Goal: Information Seeking & Learning: Learn about a topic

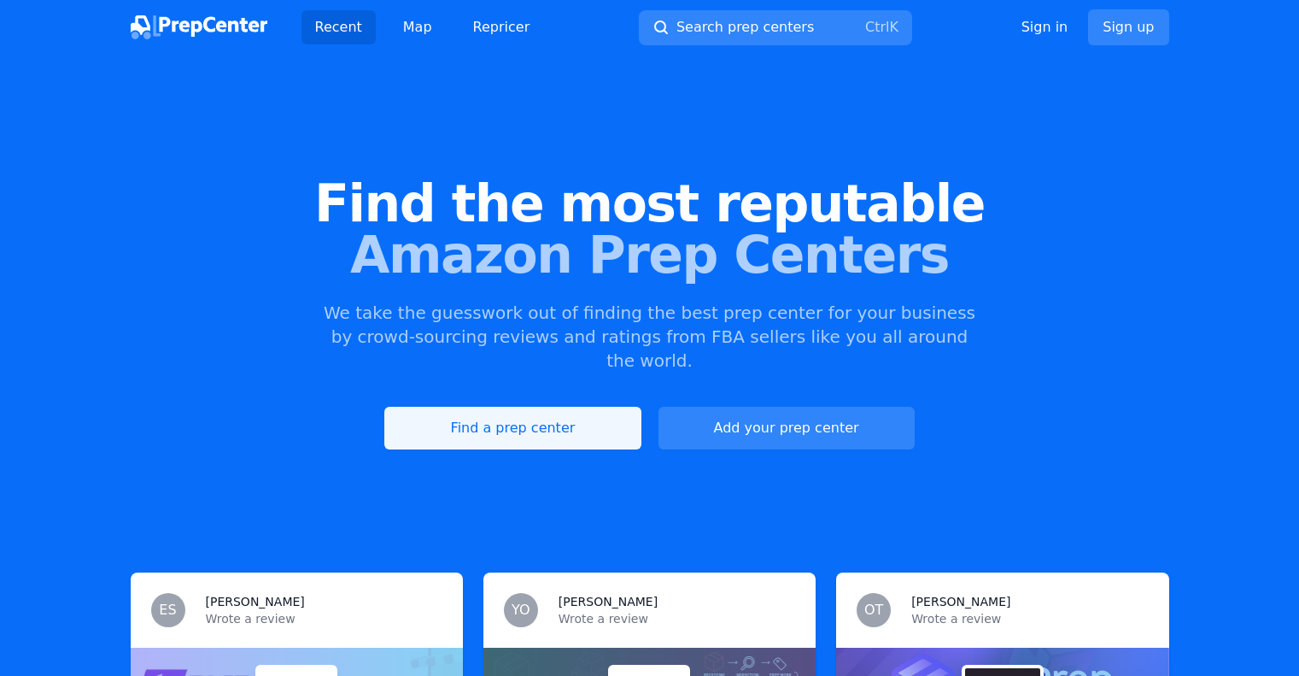
click at [489, 413] on link "Find a prep center" at bounding box center [512, 428] width 256 height 43
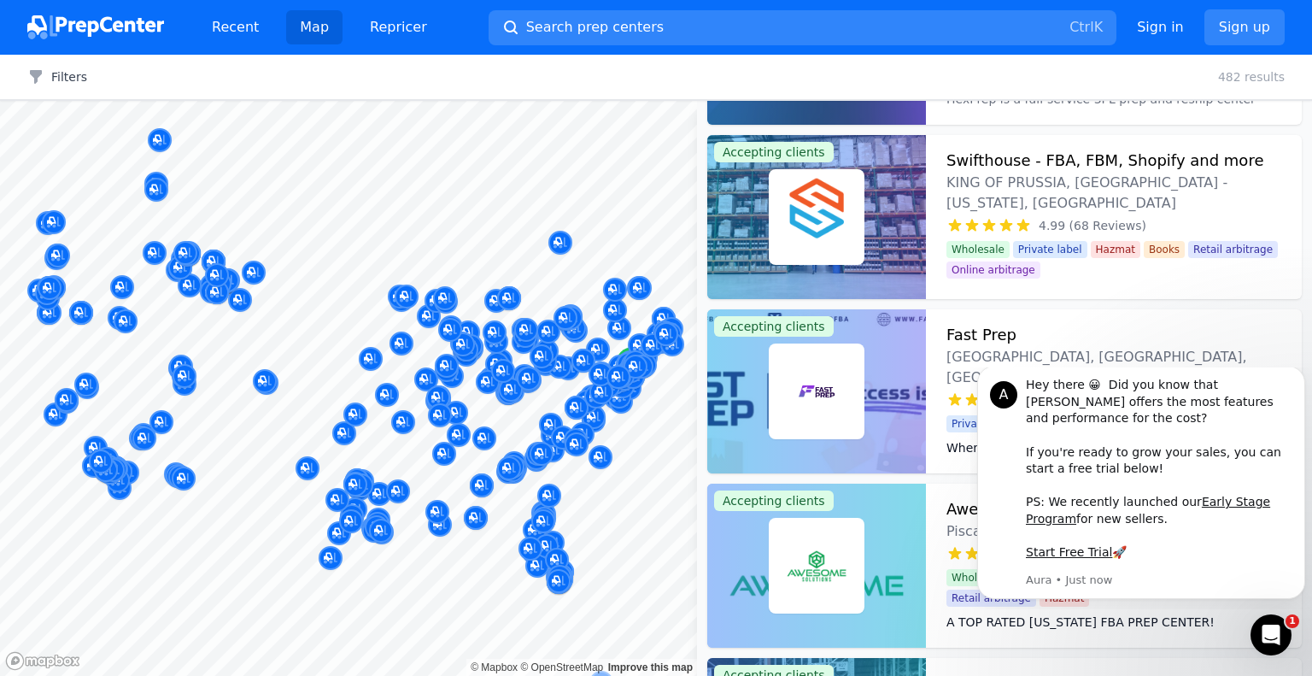
scroll to position [188, 0]
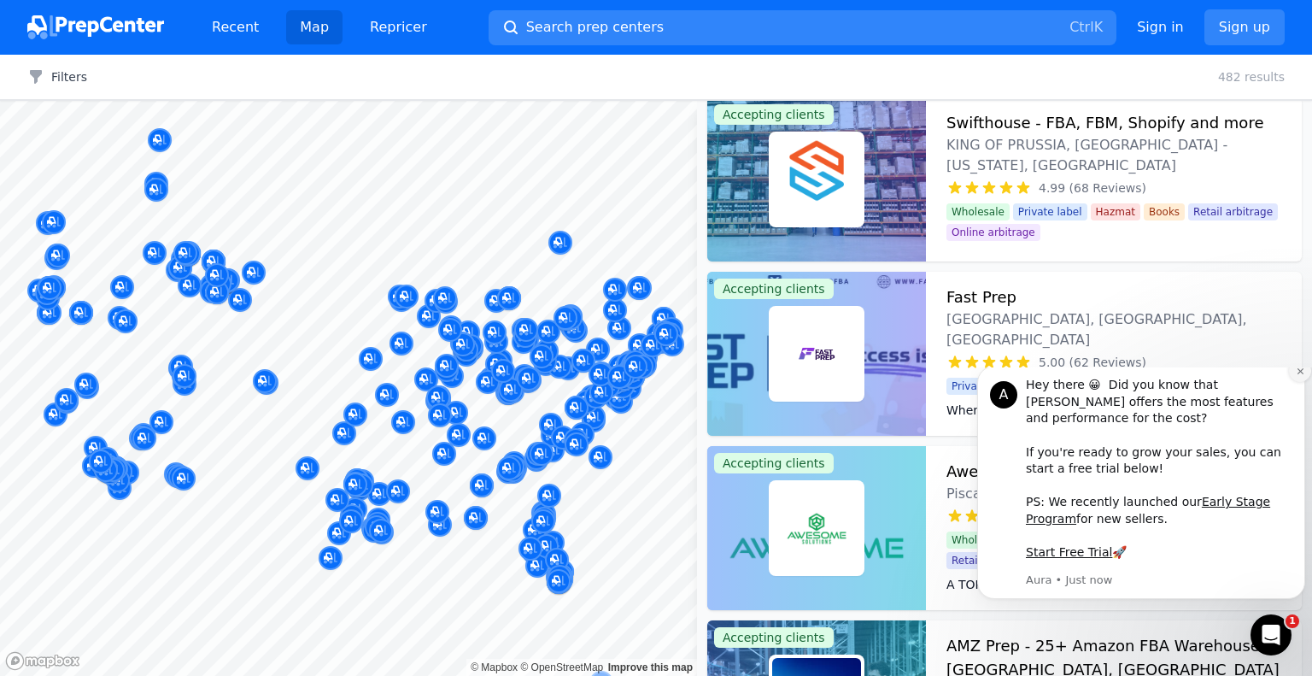
click at [1298, 374] on icon "Dismiss notification" at bounding box center [1299, 371] width 6 height 6
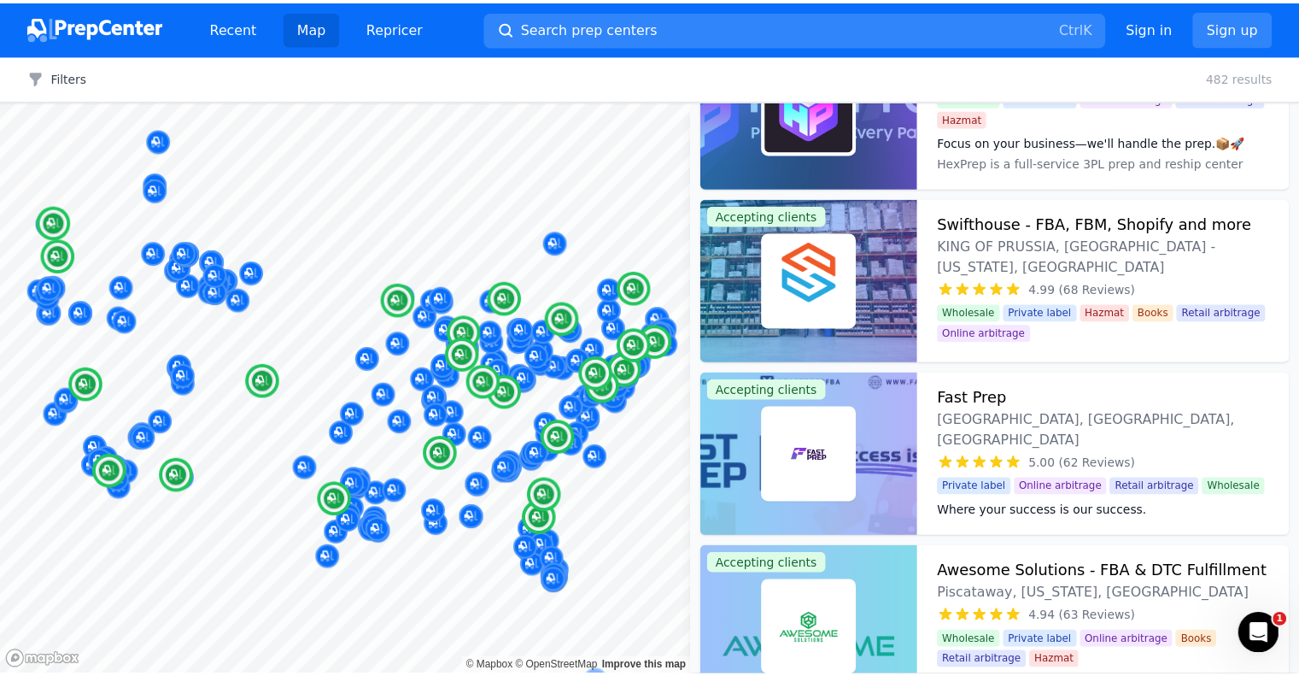
scroll to position [0, 0]
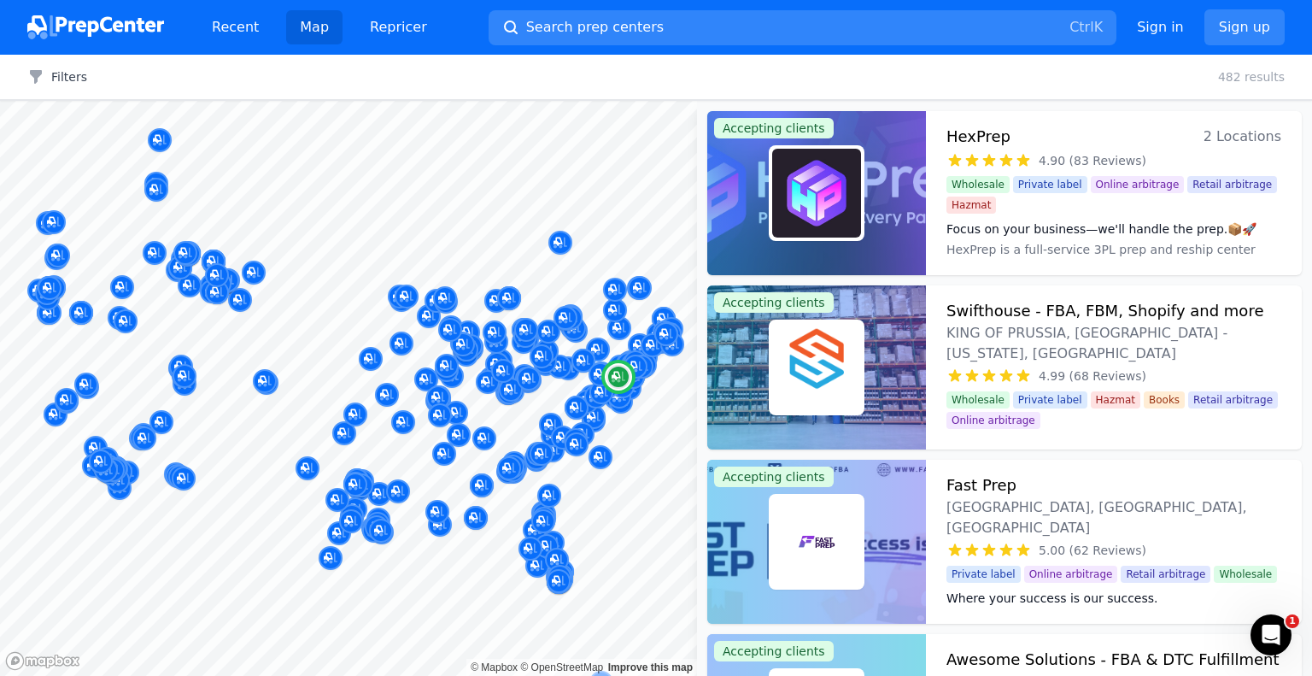
click at [1000, 304] on h3 "Swifthouse - FBA, FBM, Shopify and more" at bounding box center [1104, 311] width 317 height 24
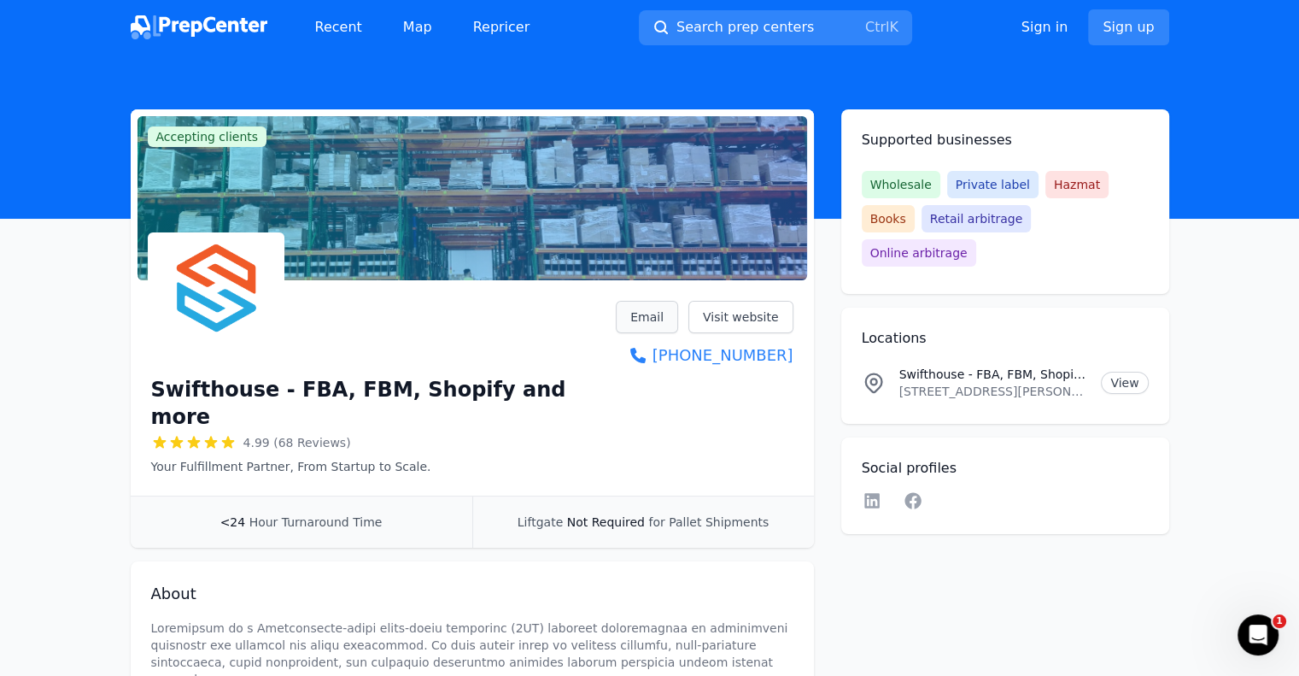
click at [659, 318] on link "Email" at bounding box center [647, 317] width 62 height 32
click at [652, 321] on link "Email" at bounding box center [647, 317] width 62 height 32
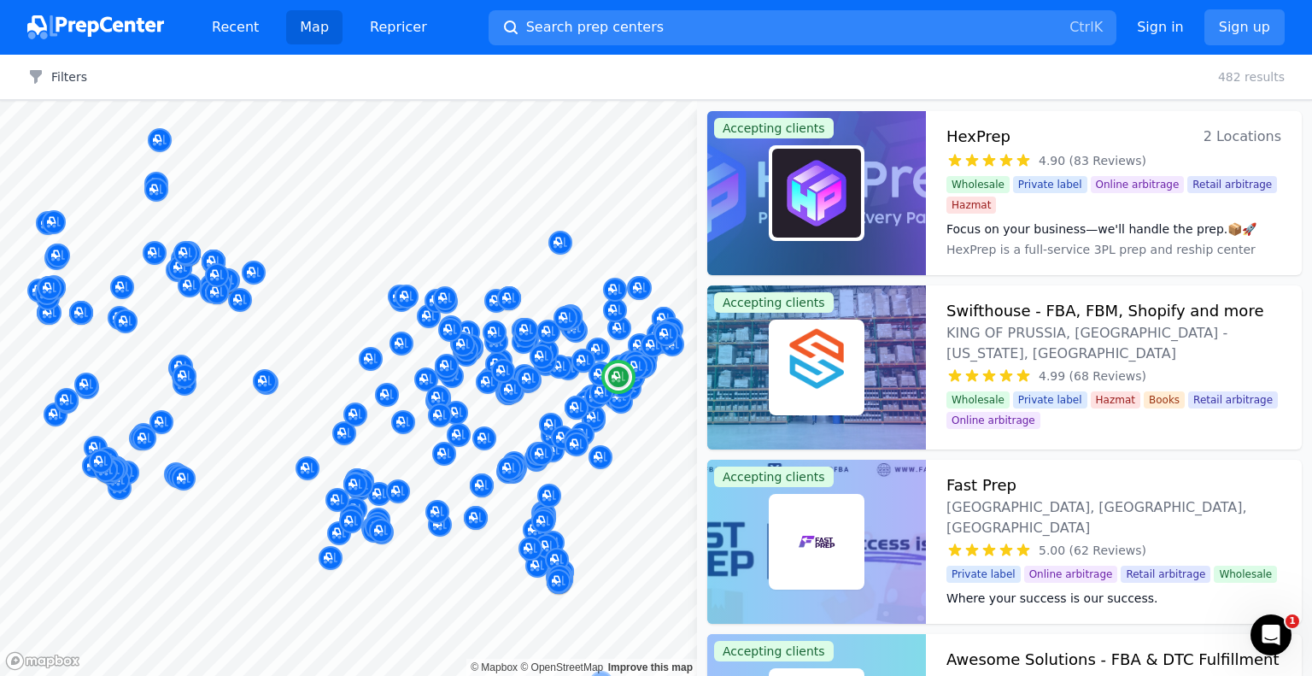
click at [1033, 311] on h3 "Swifthouse - FBA, FBM, Shopify and more" at bounding box center [1104, 311] width 317 height 24
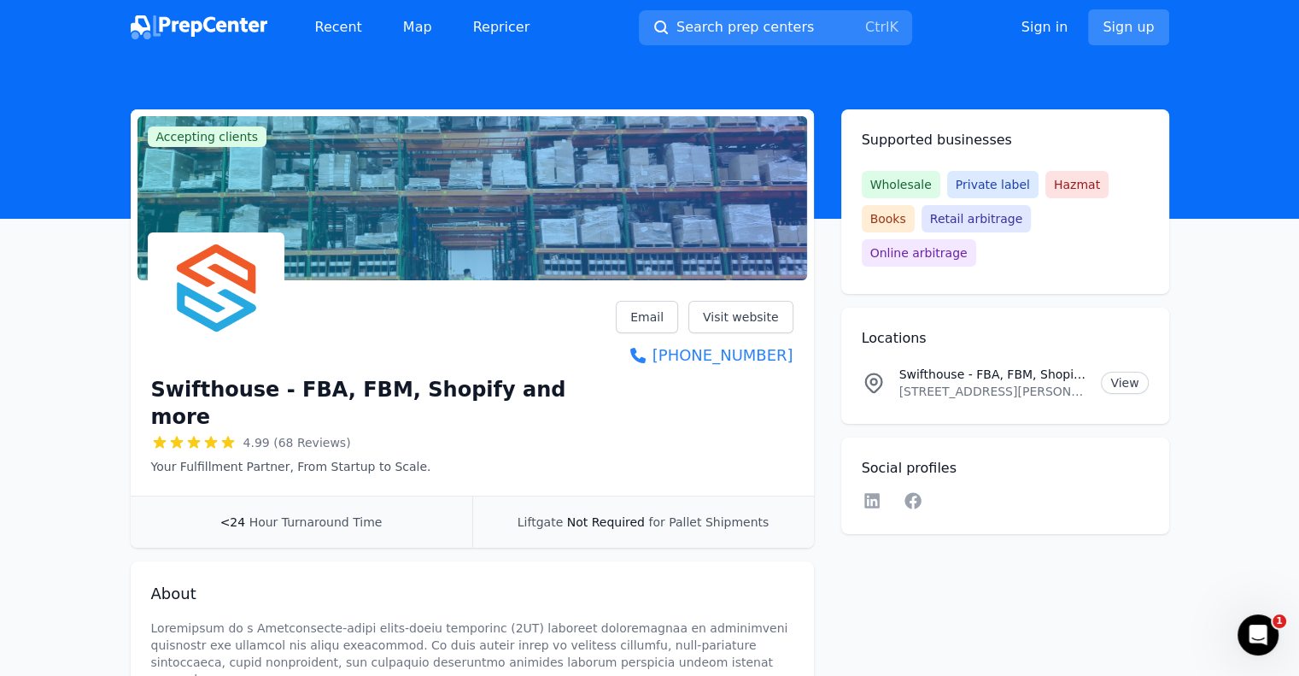
click at [1120, 33] on link "Sign up" at bounding box center [1128, 27] width 80 height 36
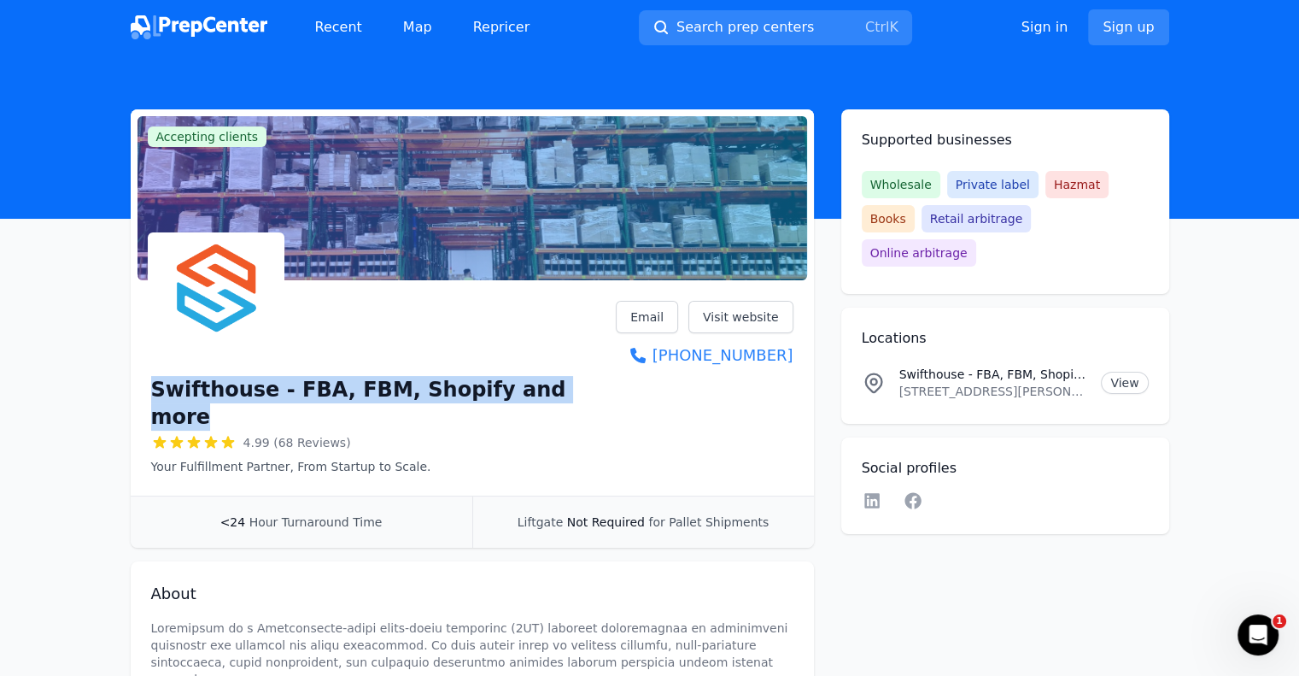
drag, startPoint x: 145, startPoint y: 385, endPoint x: 584, endPoint y: 385, distance: 439.0
click at [584, 385] on div "Swifthouse - FBA, FBM, Shopify and more 4.99 (68 Reviews) Your Fulfillment Part…" at bounding box center [472, 391] width 683 height 208
click at [750, 314] on link "Visit website" at bounding box center [740, 317] width 105 height 32
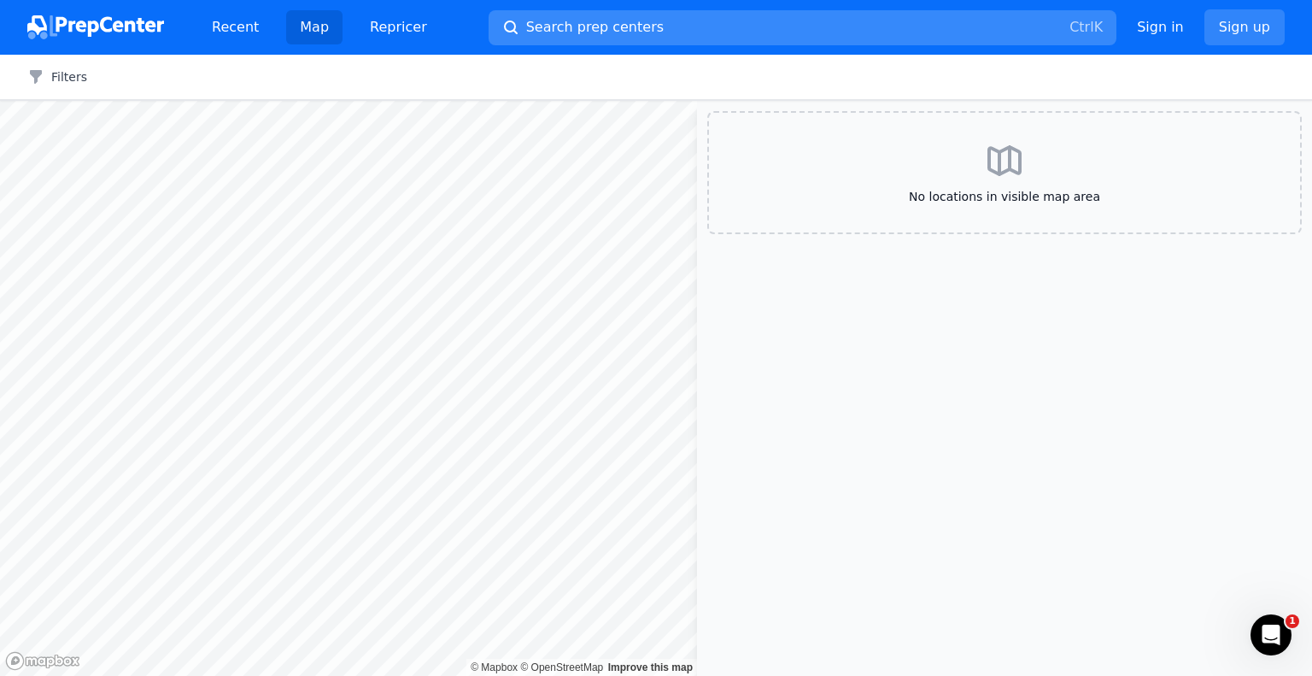
click at [613, 26] on span "Search prep centers" at bounding box center [594, 27] width 137 height 20
click at [511, 26] on button "Search prep centers Ctrl K" at bounding box center [802, 27] width 628 height 35
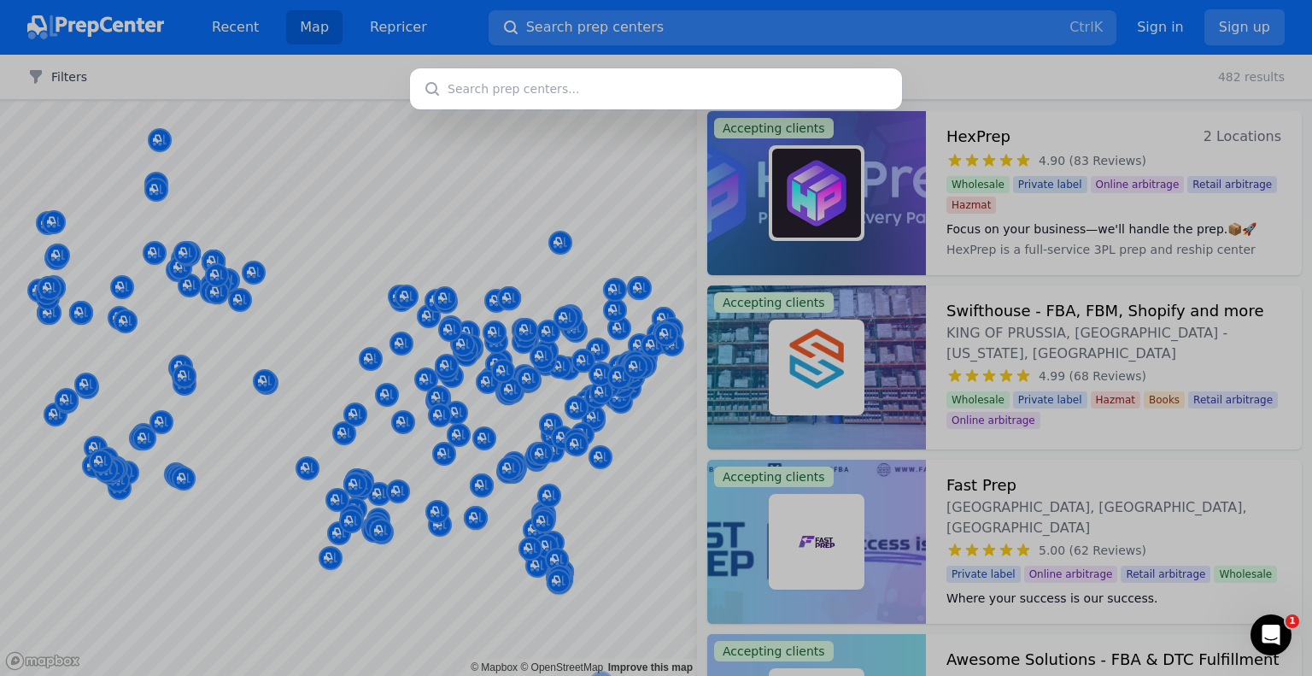
click at [622, 27] on div at bounding box center [656, 338] width 1312 height 676
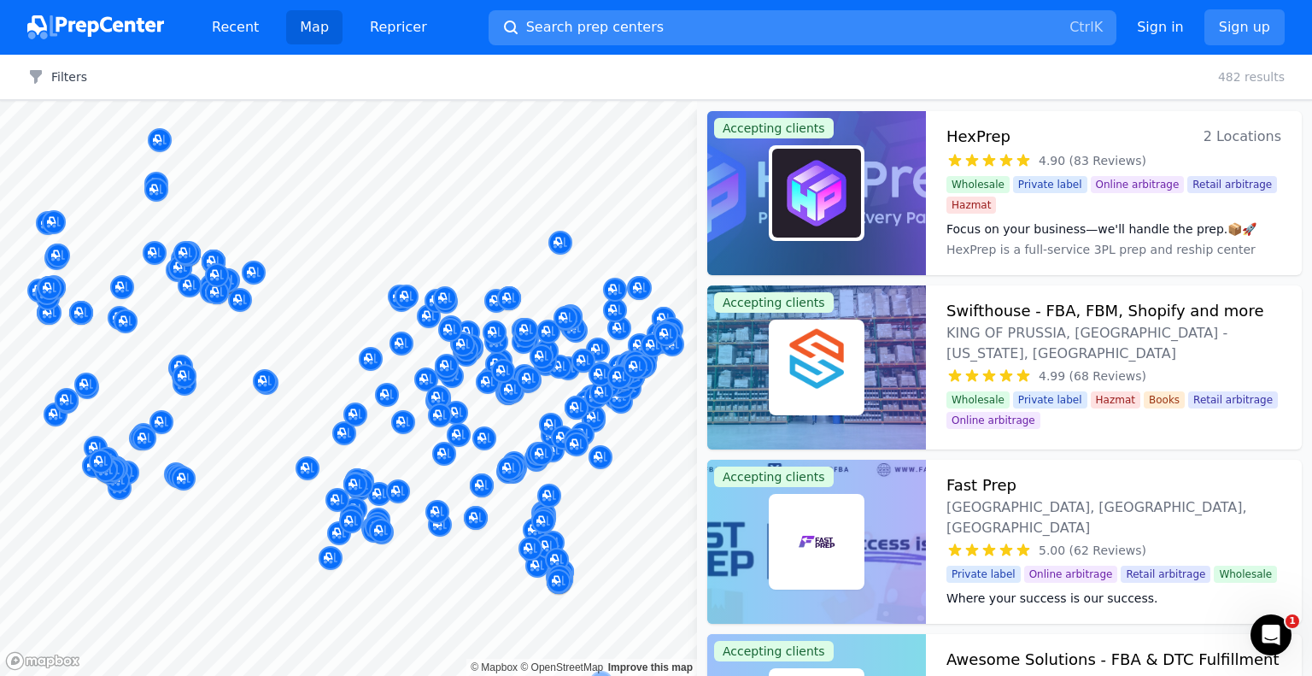
click at [617, 33] on span "Search prep centers" at bounding box center [594, 27] width 137 height 20
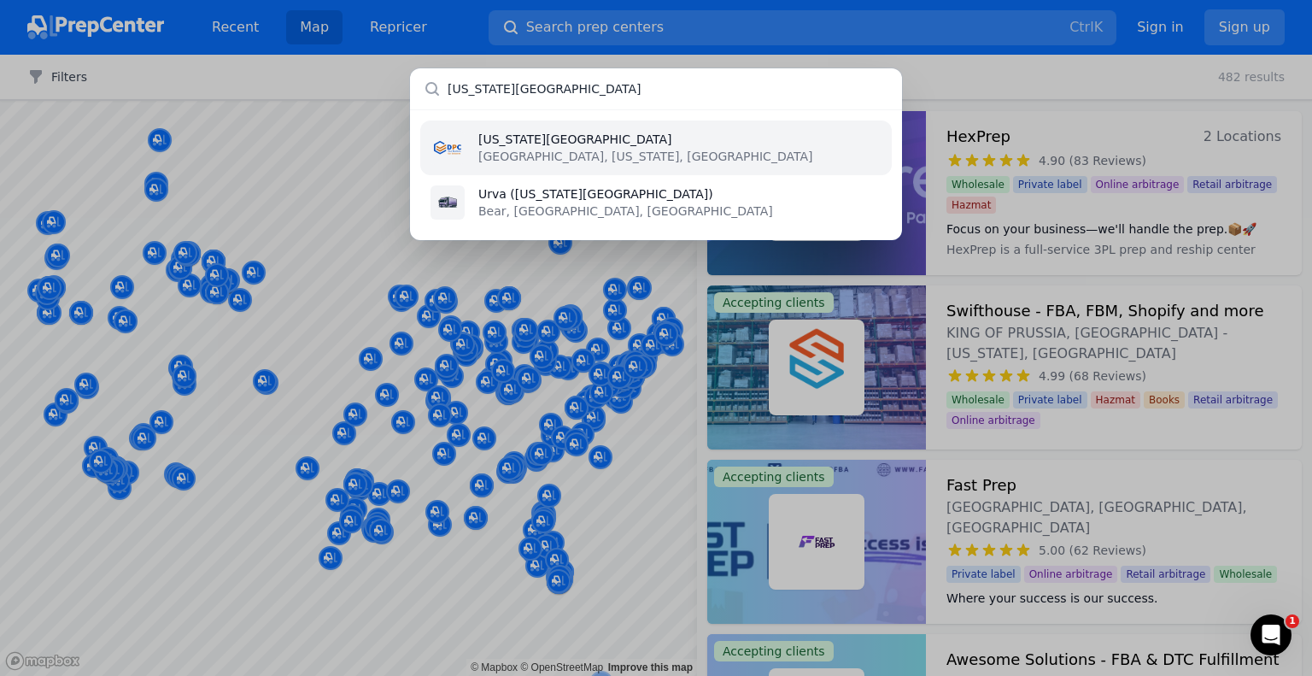
type input "[US_STATE][GEOGRAPHIC_DATA]"
click at [583, 156] on p "[GEOGRAPHIC_DATA], [US_STATE], [GEOGRAPHIC_DATA]" at bounding box center [645, 156] width 334 height 17
